Goal: Navigation & Orientation: Find specific page/section

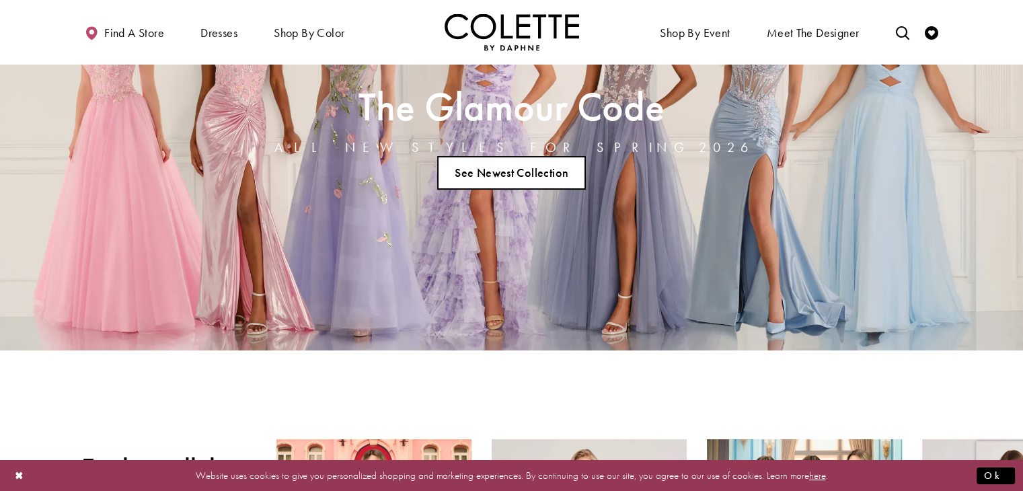
scroll to position [269, 0]
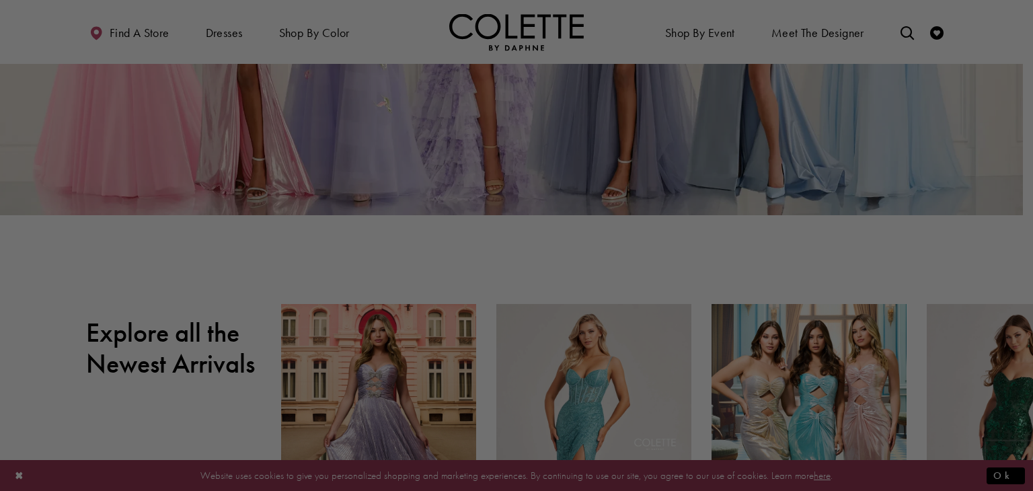
drag, startPoint x: 1031, startPoint y: 140, endPoint x: 801, endPoint y: 137, distance: 230.1
click at [801, 137] on div at bounding box center [521, 248] width 1043 height 496
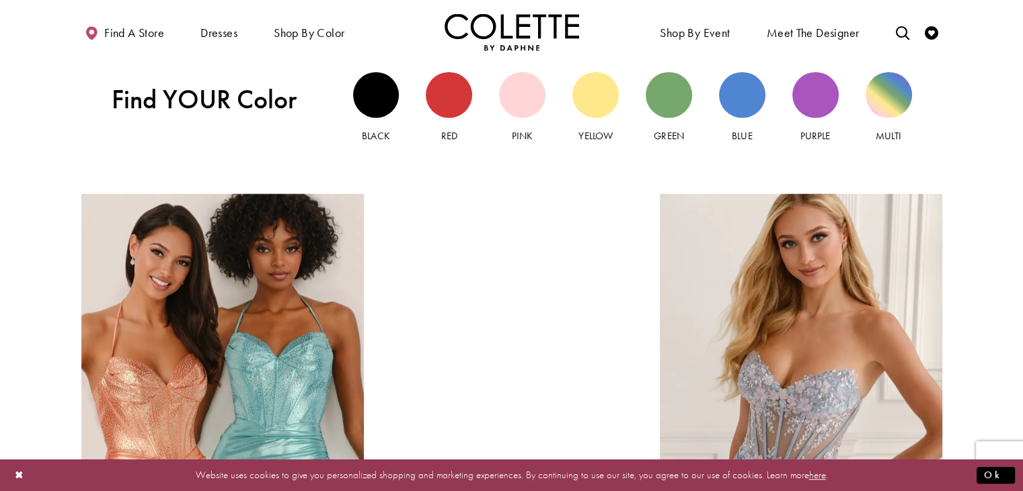
scroll to position [1333, 0]
click at [374, 84] on div "Black view" at bounding box center [376, 95] width 46 height 46
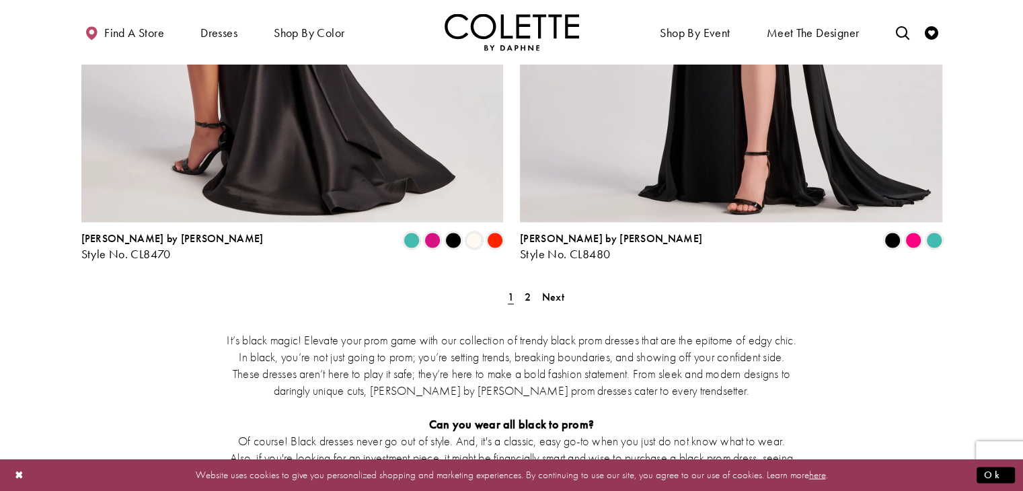
scroll to position [2564, 0]
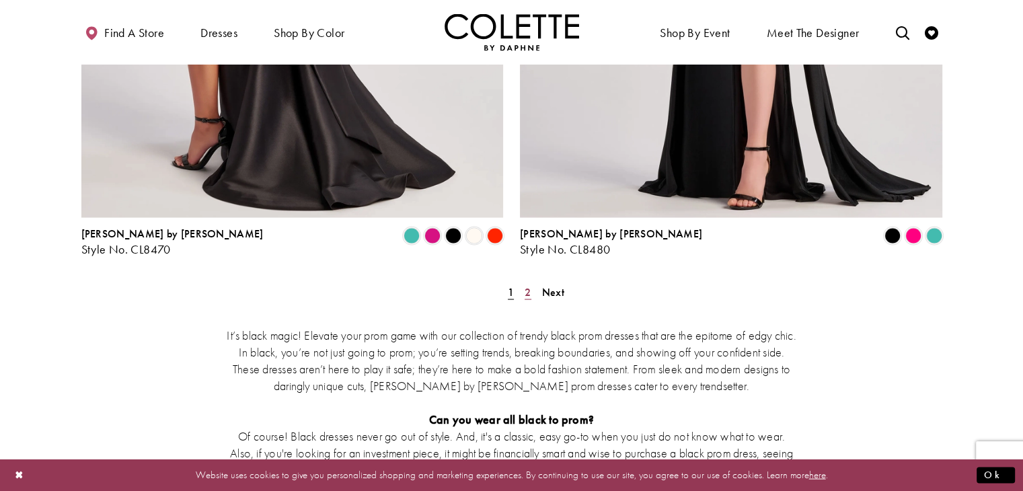
click at [525, 285] on span "2" at bounding box center [528, 292] width 6 height 14
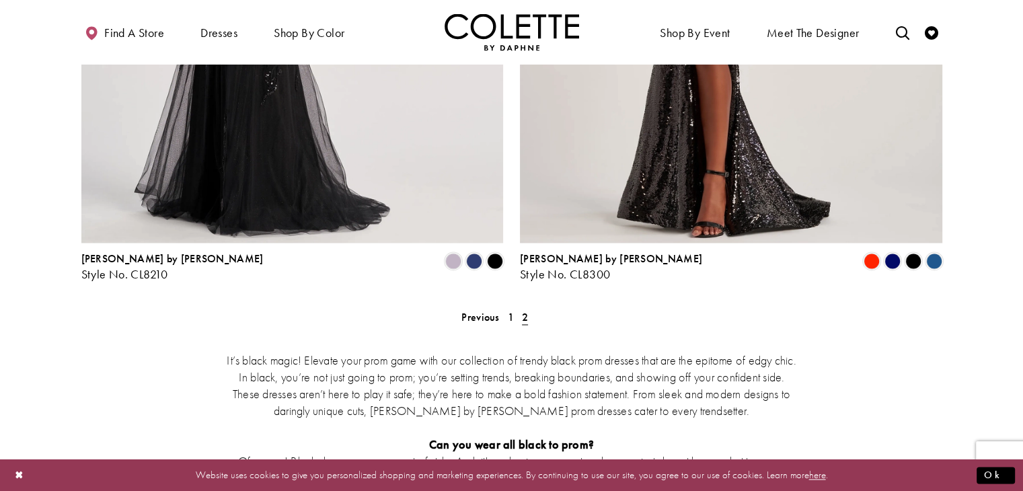
scroll to position [2091, 0]
